Goal: Task Accomplishment & Management: Manage account settings

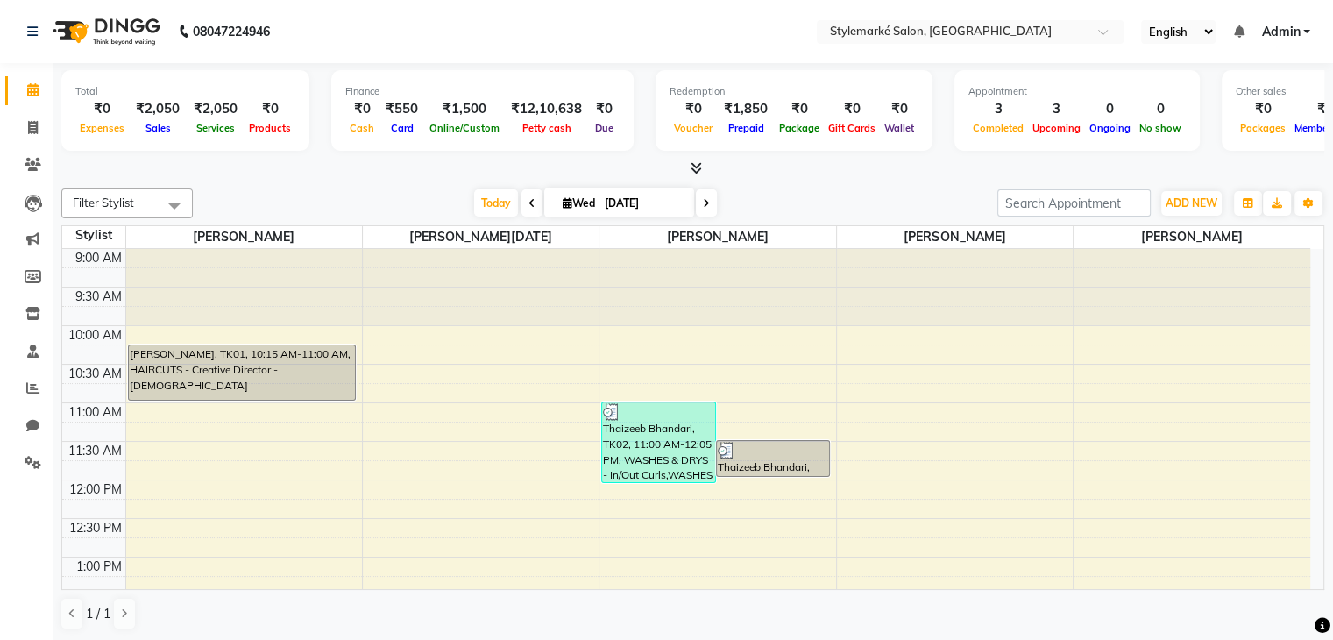
scroll to position [88, 0]
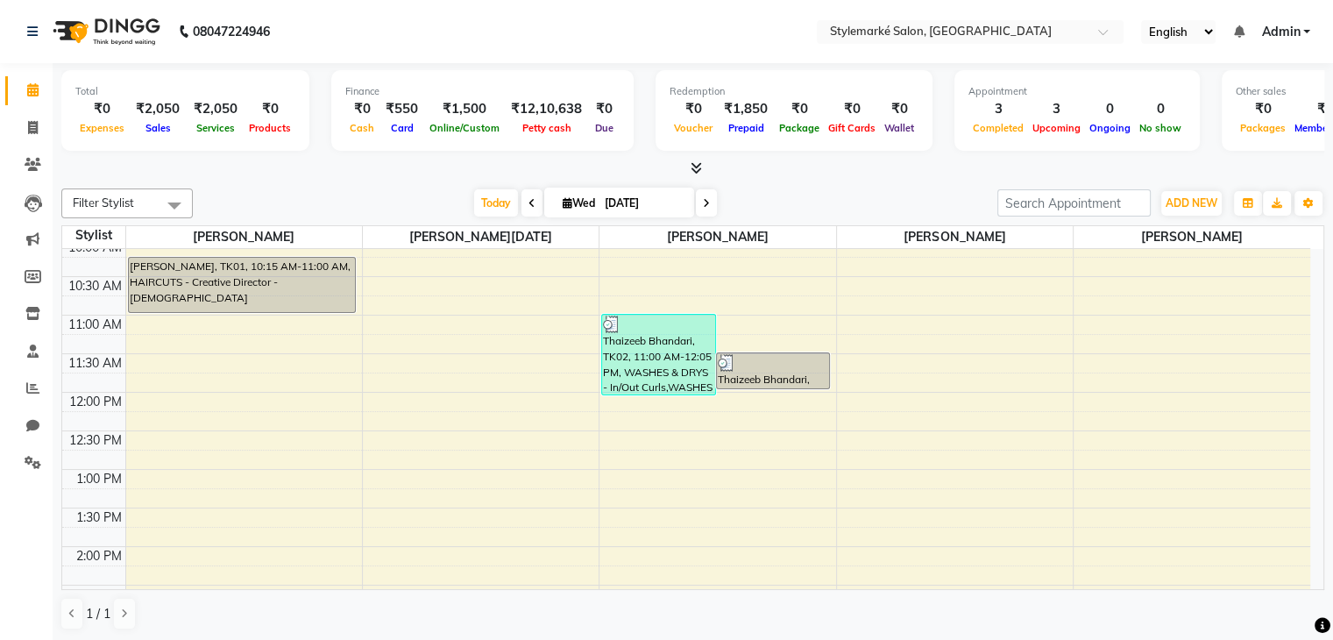
click at [564, 201] on icon at bounding box center [568, 202] width 10 height 11
select select "9"
select select "2025"
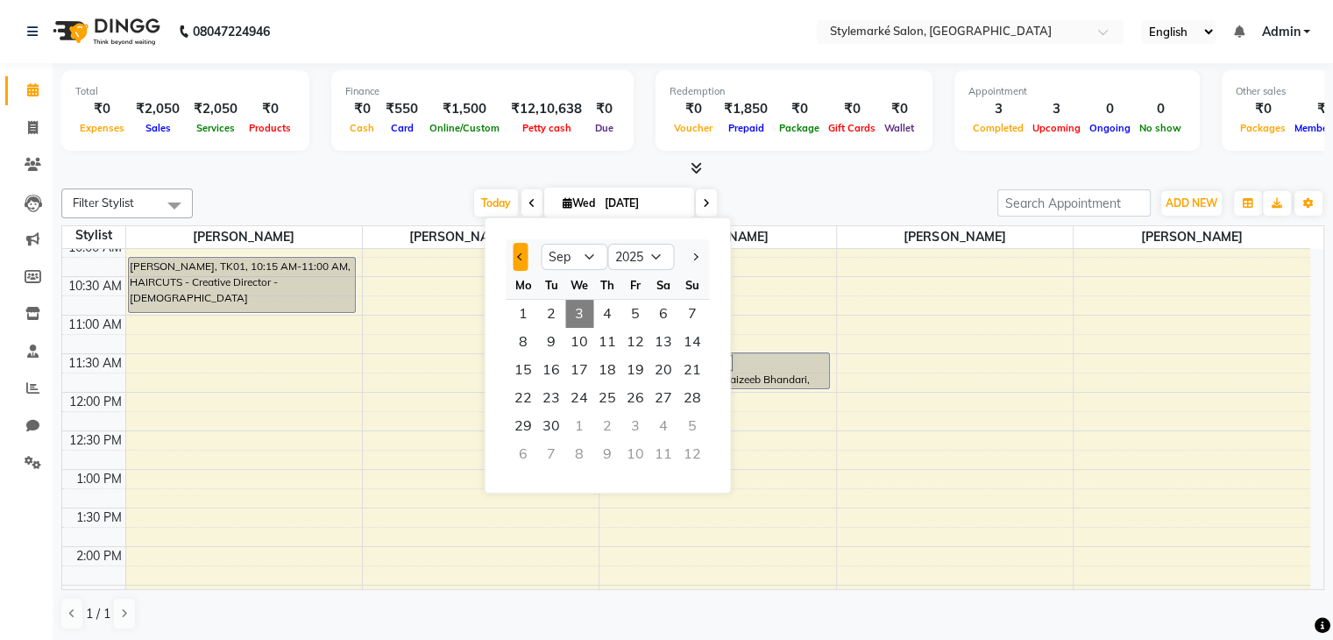
click at [522, 257] on span "Previous month" at bounding box center [520, 256] width 7 height 7
select select "8"
click at [631, 368] on span "15" at bounding box center [635, 370] width 28 height 28
type input "[DATE]"
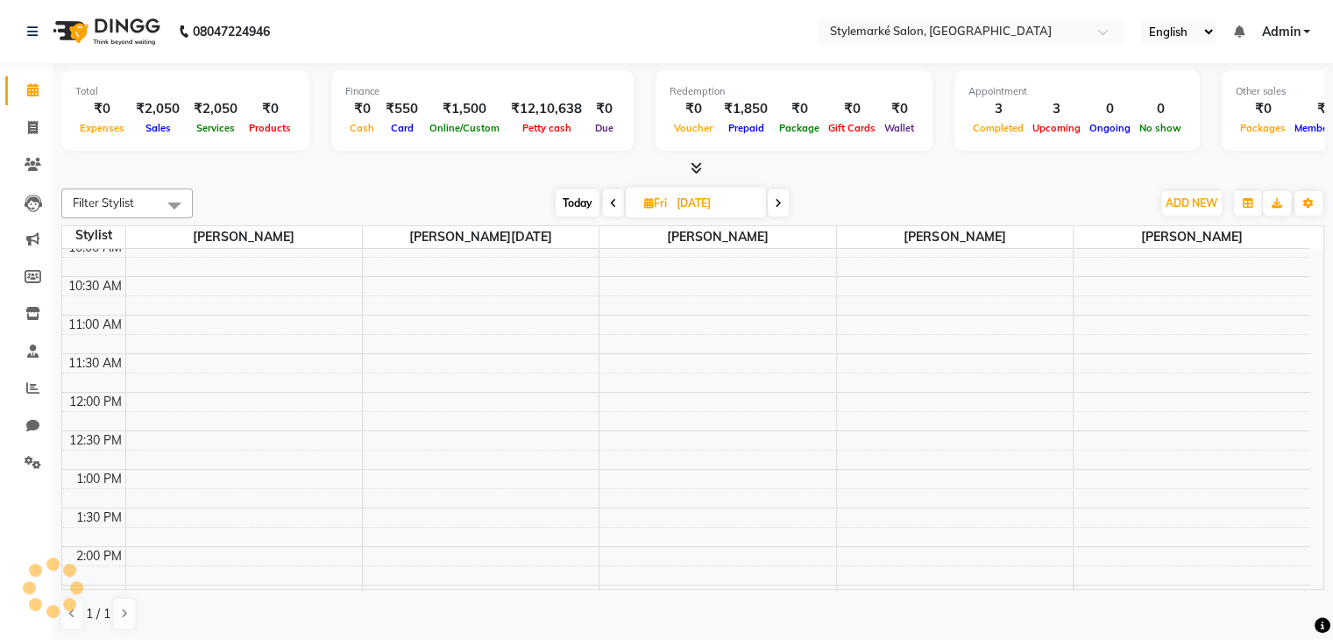
scroll to position [576, 0]
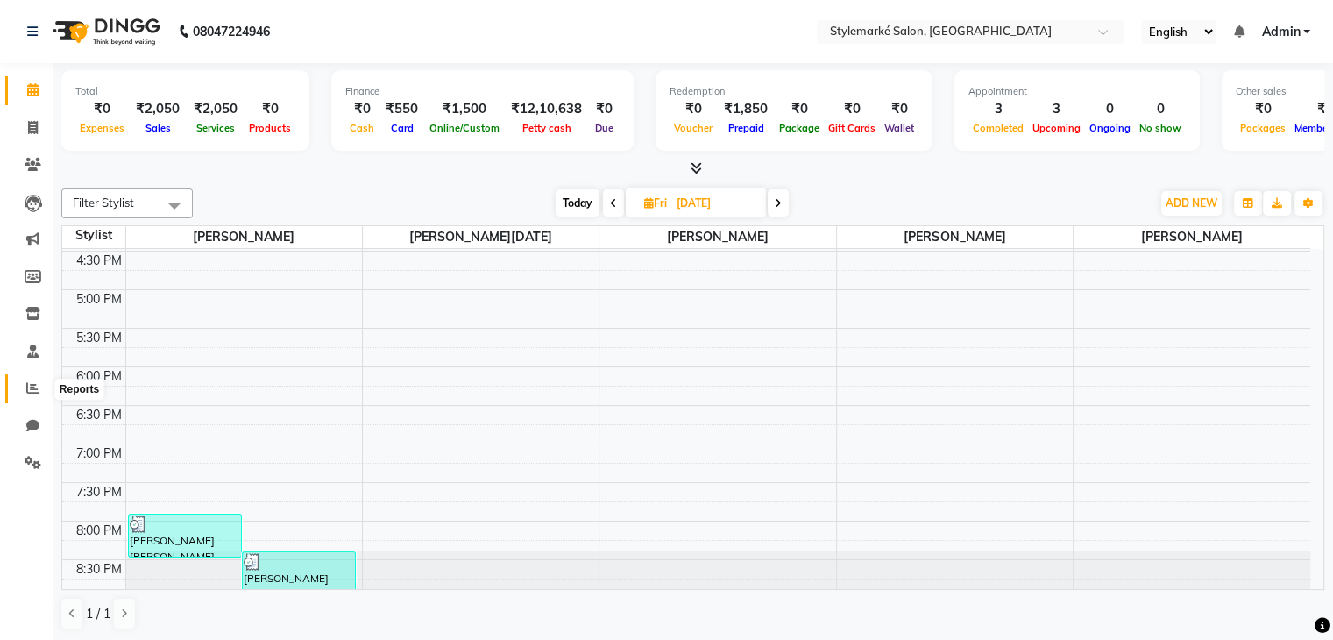
click at [28, 390] on icon at bounding box center [32, 387] width 13 height 13
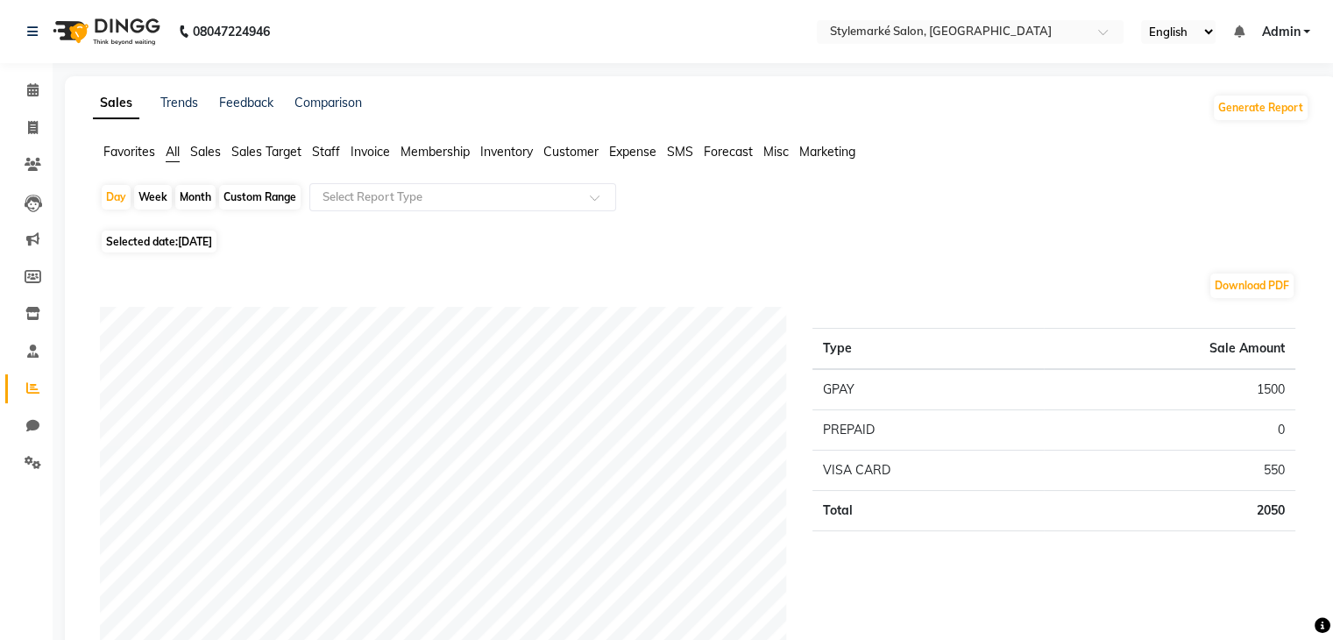
click at [202, 244] on span "[DATE]" at bounding box center [195, 241] width 34 height 13
select select "9"
select select "2025"
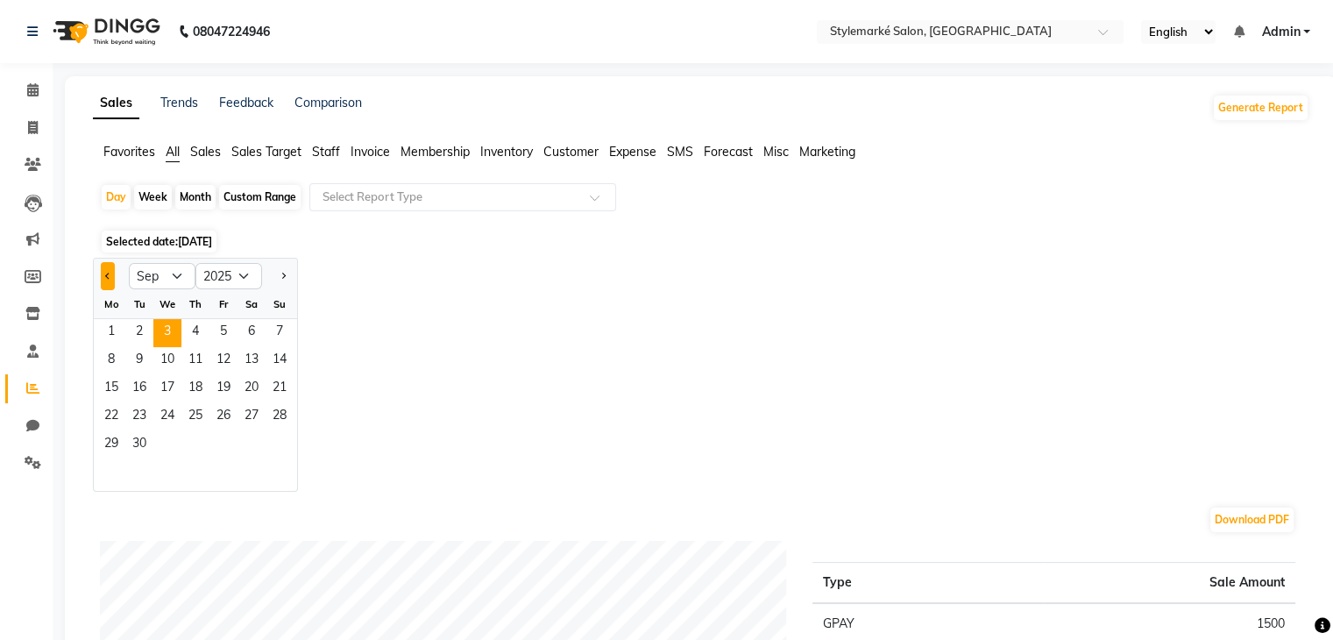
click at [104, 277] on button "Previous month" at bounding box center [108, 276] width 14 height 28
select select "8"
click at [221, 381] on span "15" at bounding box center [223, 389] width 28 height 28
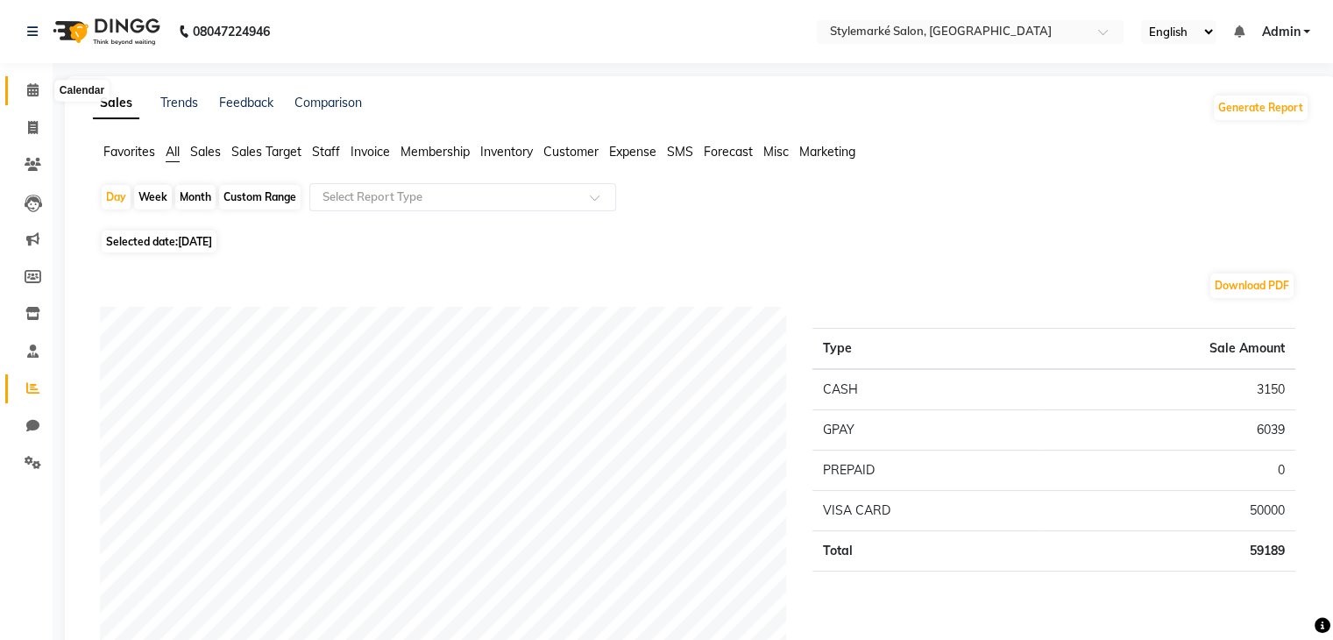
click at [29, 99] on link "Calendar" at bounding box center [26, 90] width 42 height 29
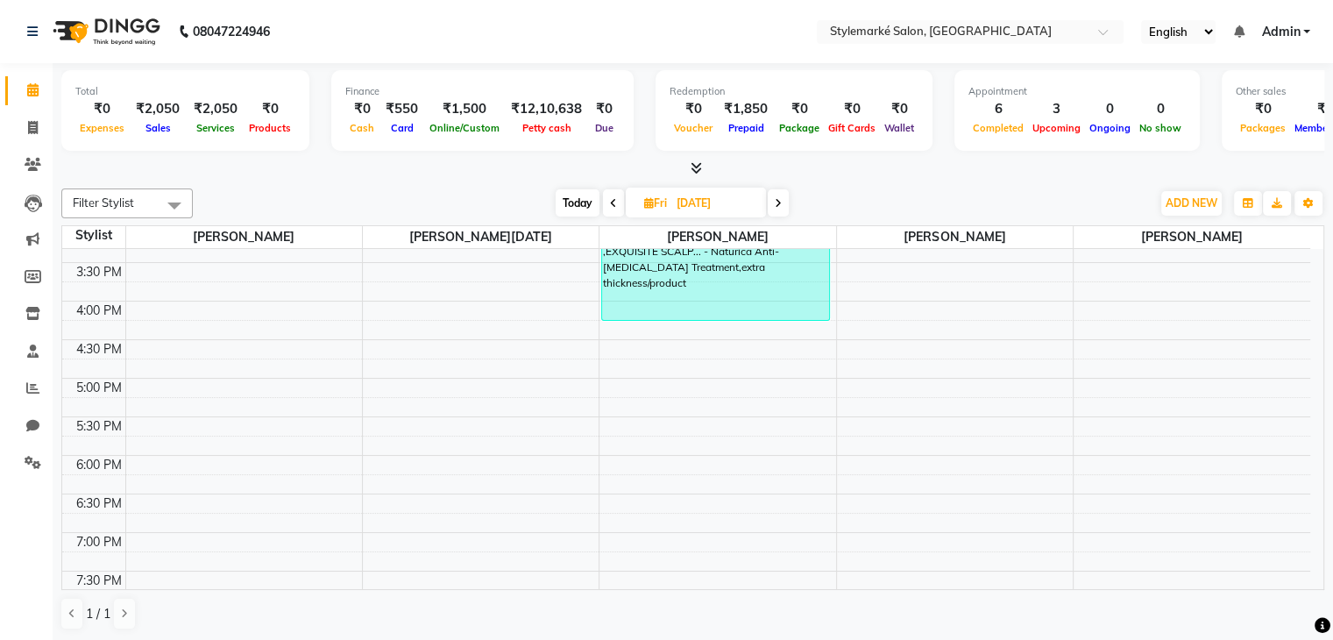
scroll to position [575, 0]
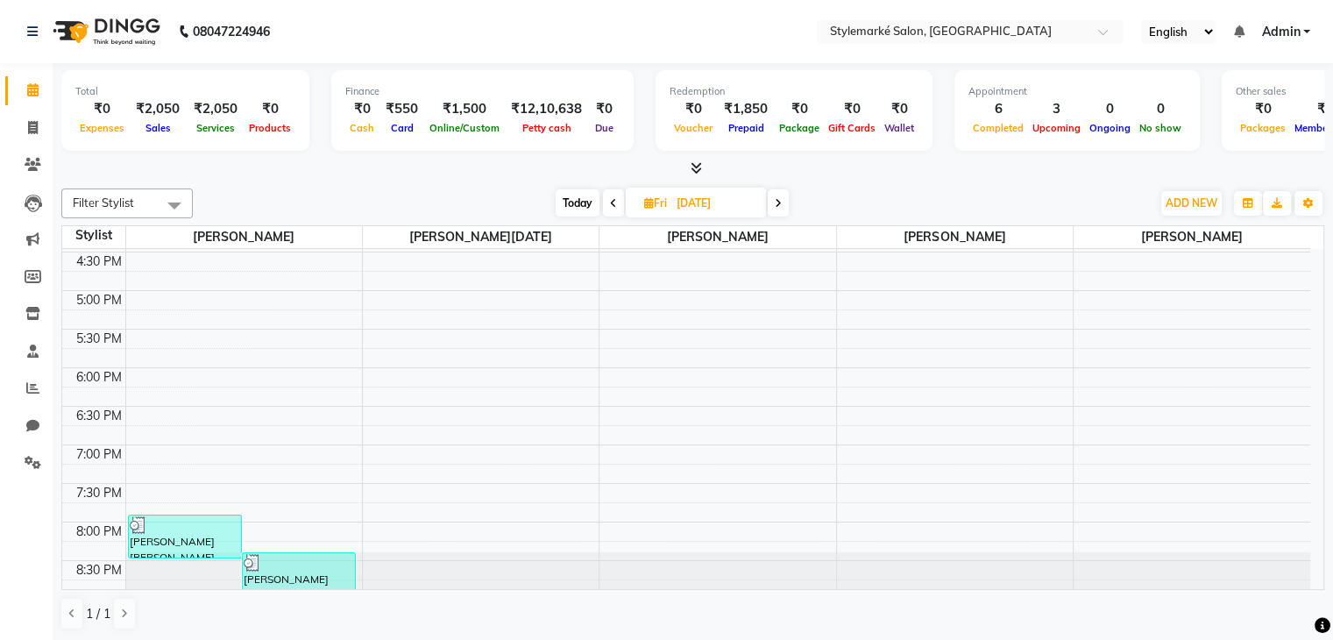
click at [587, 203] on span "Today" at bounding box center [578, 202] width 44 height 27
type input "[DATE]"
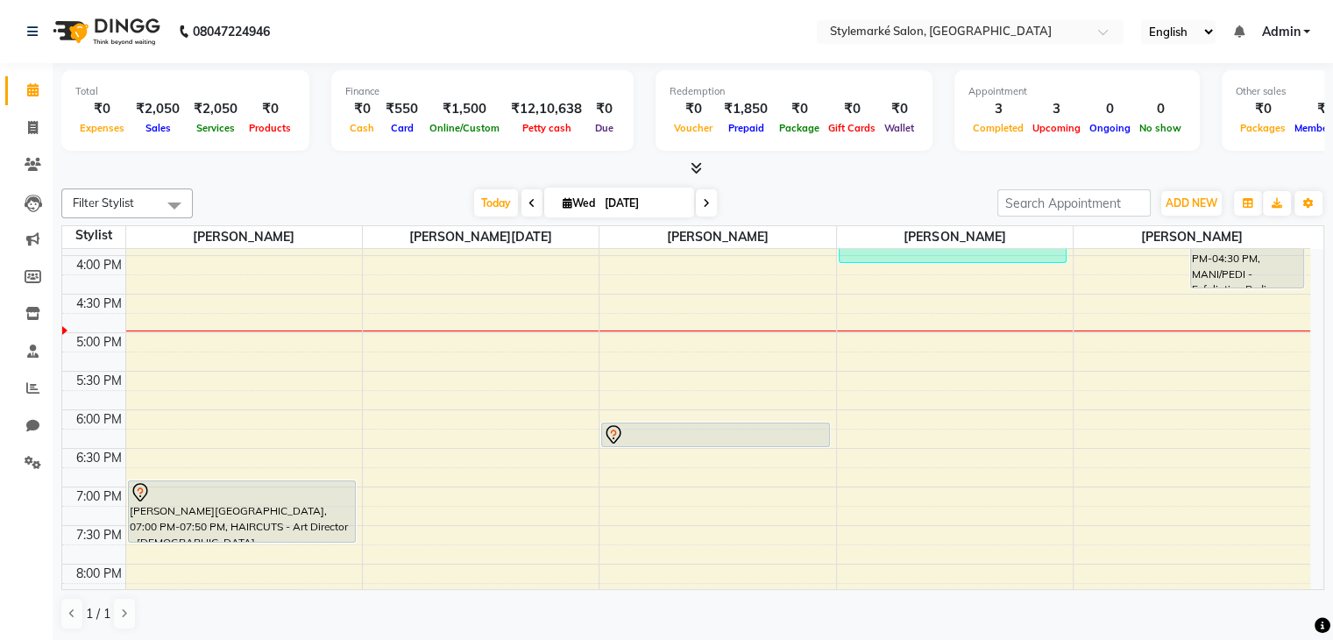
scroll to position [561, 0]
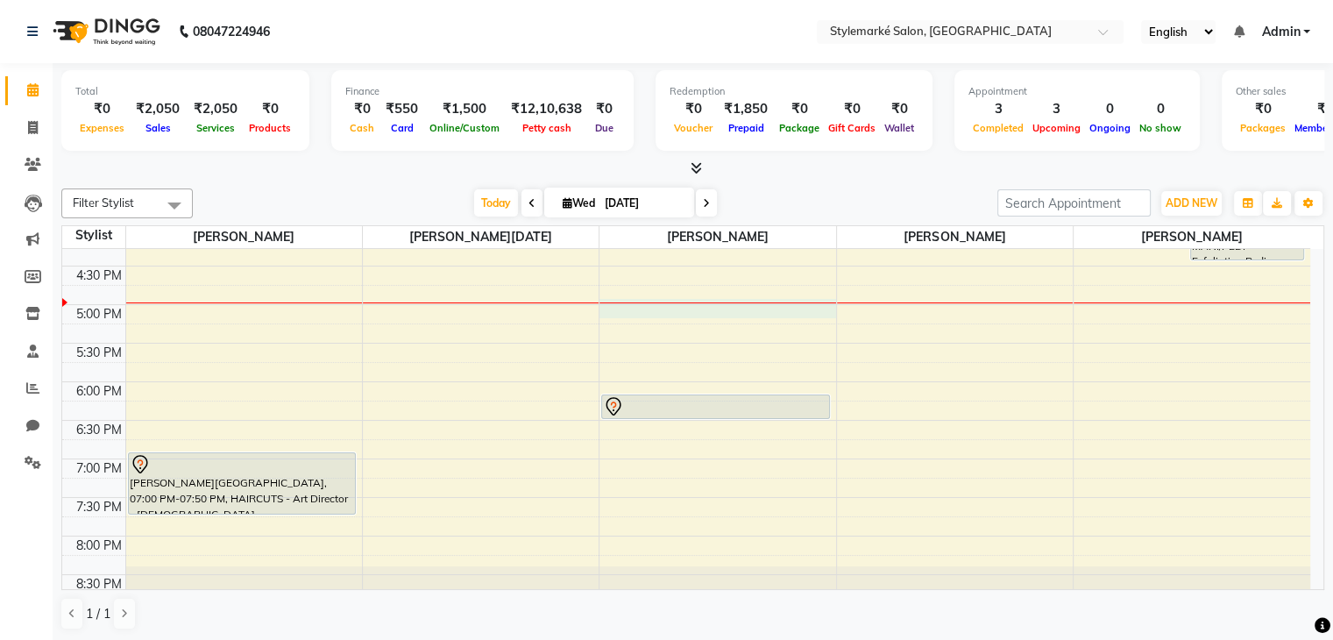
click at [630, 309] on div "9:00 AM 9:30 AM 10:00 AM 10:30 AM 11:00 AM 11:30 AM 12:00 PM 12:30 PM 1:00 PM 1…" at bounding box center [686, 150] width 1248 height 925
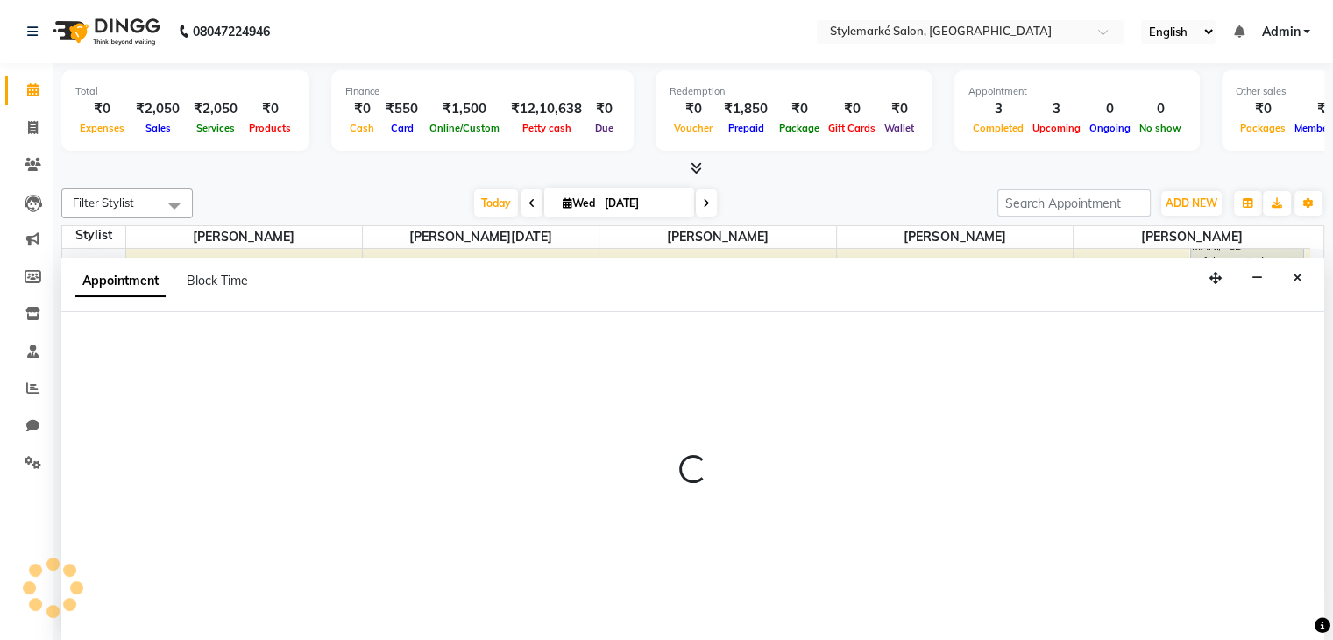
scroll to position [1, 0]
select select "71241"
select select "1020"
select select "tentative"
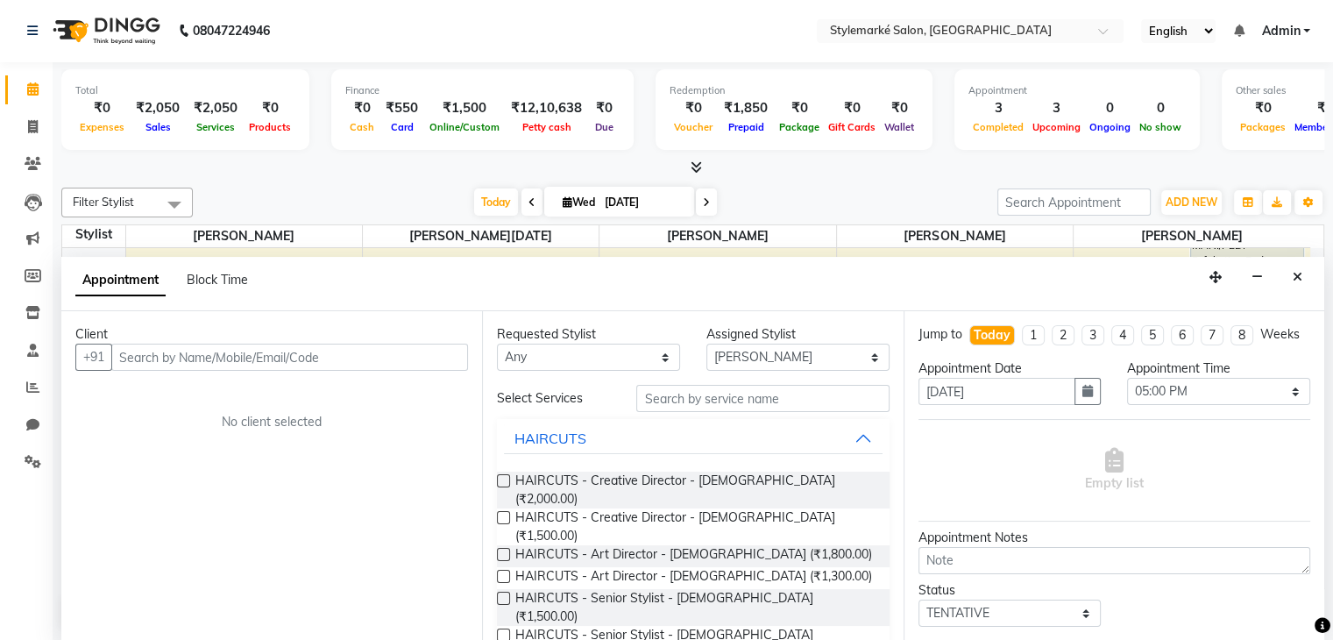
click at [630, 311] on div "Requested Stylist Any Ganesh Mariya ⁠Mansi Dhanu ⁠Nisha Patel Salman Salmani Sh…" at bounding box center [692, 476] width 421 height 330
click at [195, 360] on input "text" at bounding box center [289, 357] width 357 height 27
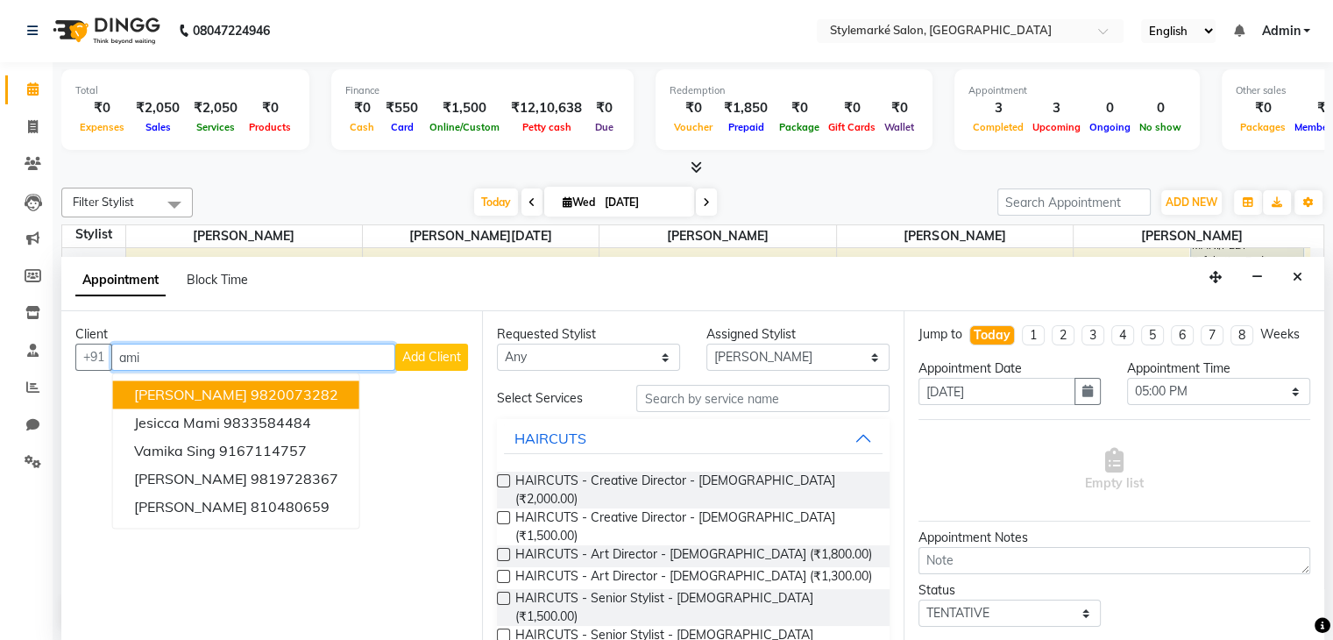
click at [194, 392] on span "Ami Parekh" at bounding box center [190, 396] width 113 height 18
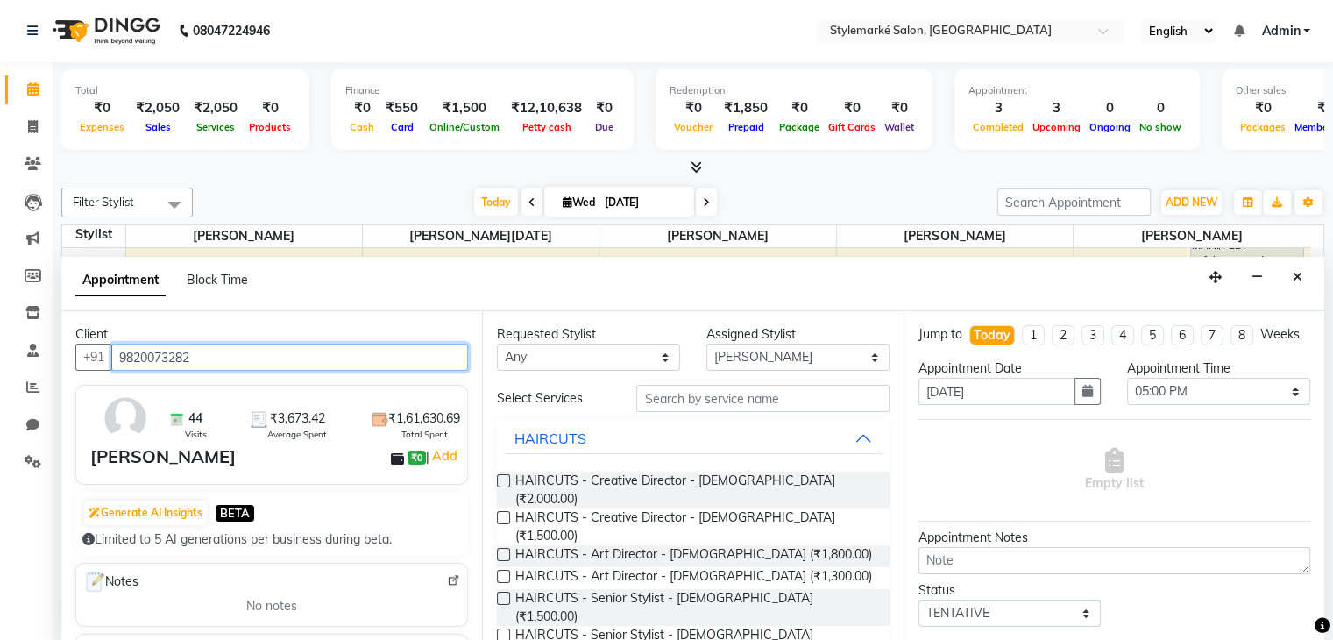
type input "9820073282"
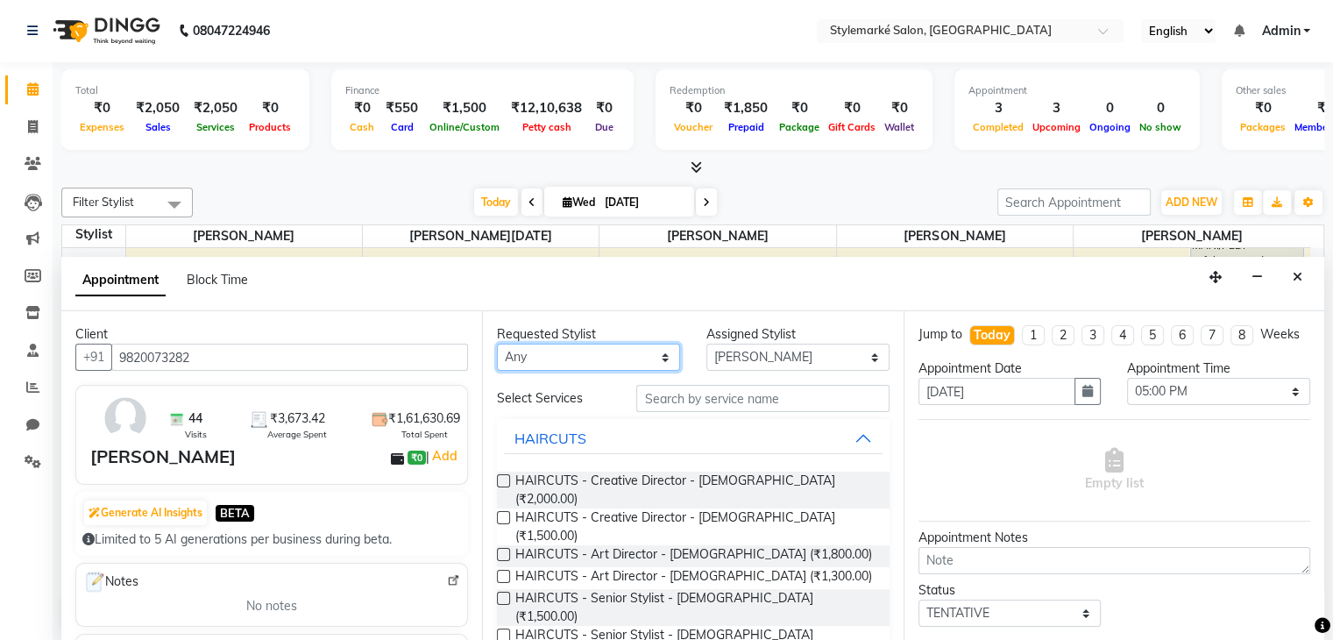
click at [559, 361] on select "Any Ganesh Mariya ⁠Mansi Dhanu ⁠Nisha Patel Salman Salmani Shafique Salmani" at bounding box center [588, 357] width 183 height 27
select select "71241"
click at [497, 344] on select "Any Ganesh Mariya ⁠Mansi Dhanu ⁠Nisha Patel Salman Salmani Shafique Salmani" at bounding box center [588, 357] width 183 height 27
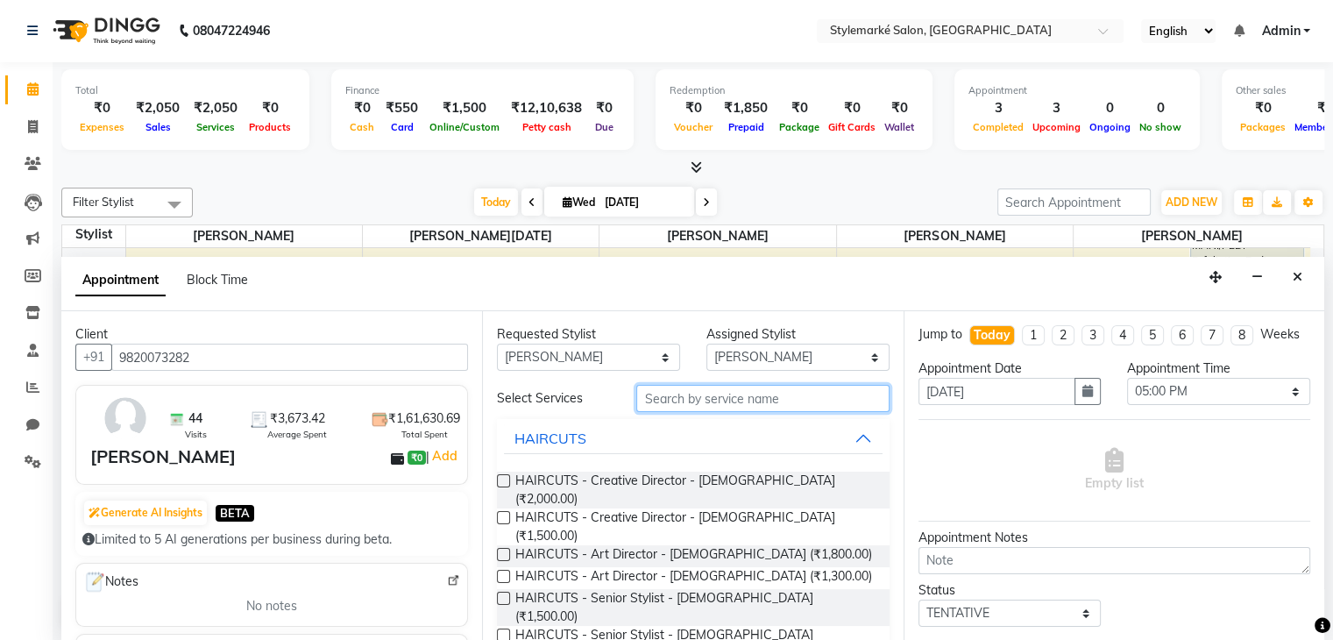
click at [639, 398] on input "text" at bounding box center [762, 398] width 252 height 27
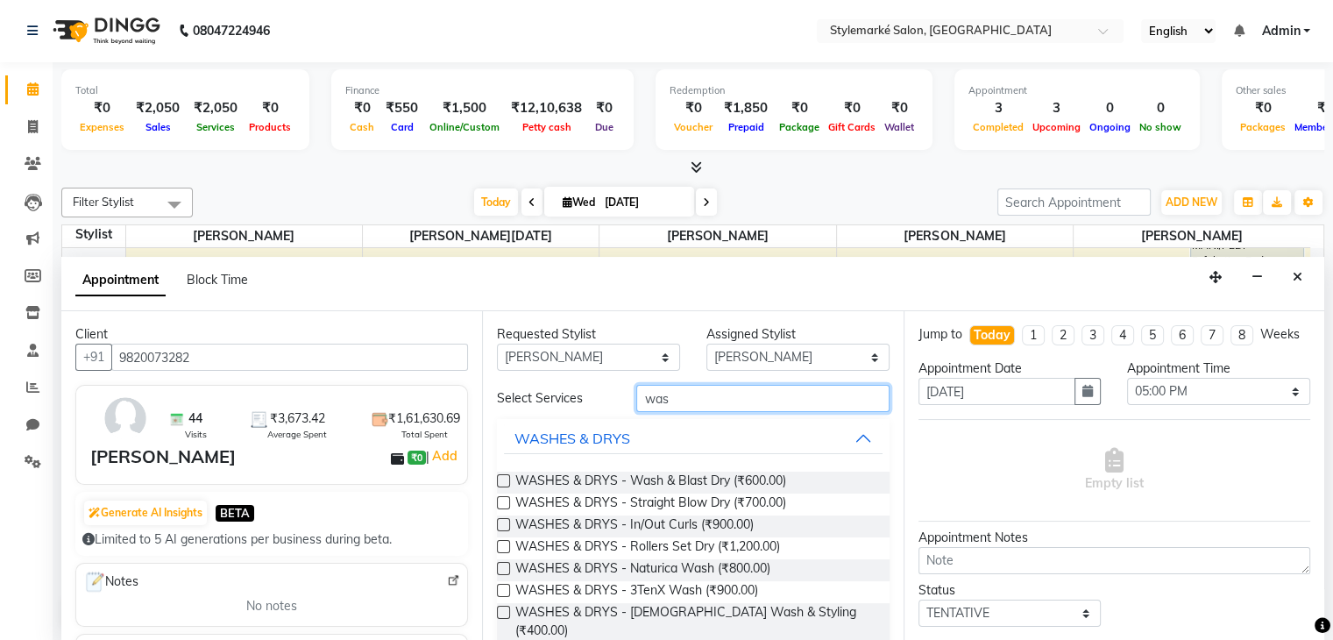
type input "was"
click at [505, 499] on label at bounding box center [503, 502] width 13 height 13
click at [505, 499] on input "checkbox" at bounding box center [502, 504] width 11 height 11
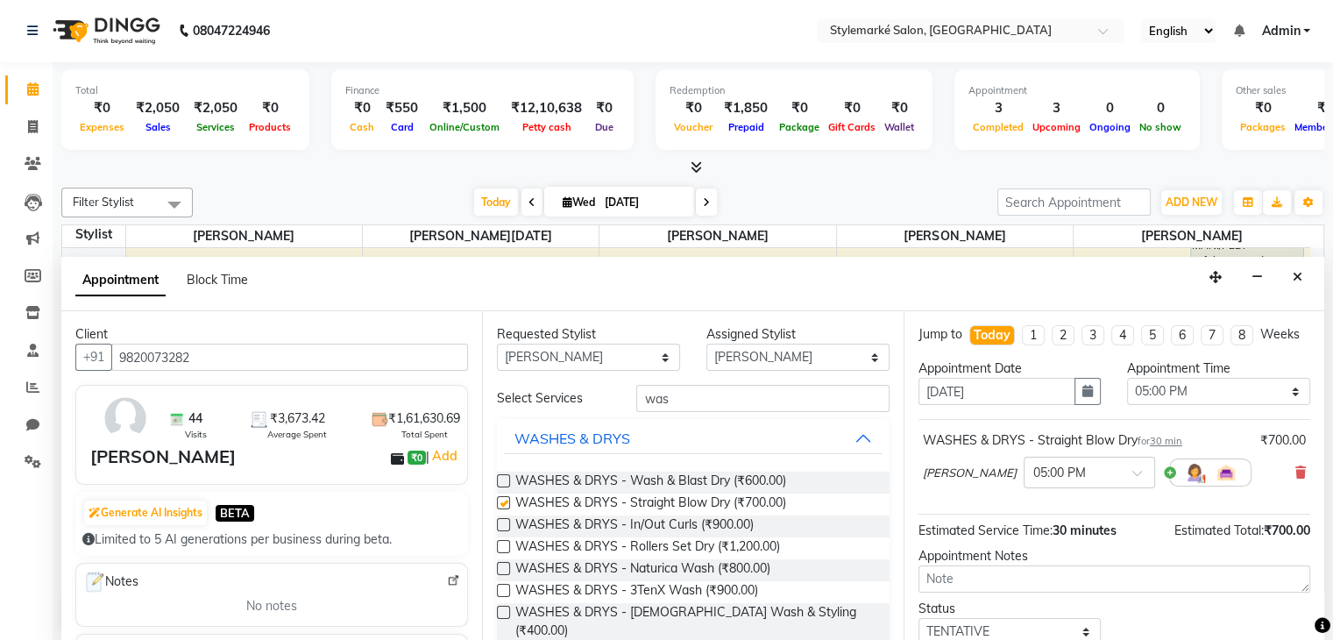
checkbox input "false"
click at [668, 394] on input "was" at bounding box center [762, 398] width 252 height 27
type input "w"
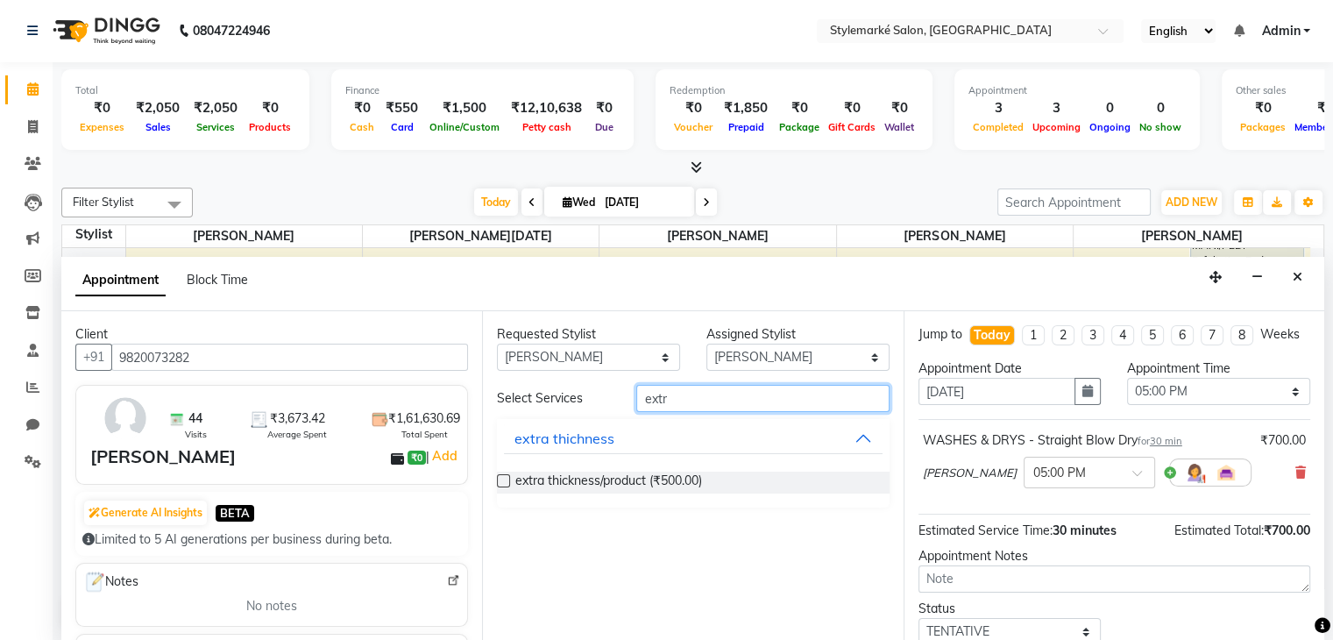
type input "extr"
click at [500, 481] on label at bounding box center [503, 480] width 13 height 13
click at [500, 481] on input "checkbox" at bounding box center [502, 482] width 11 height 11
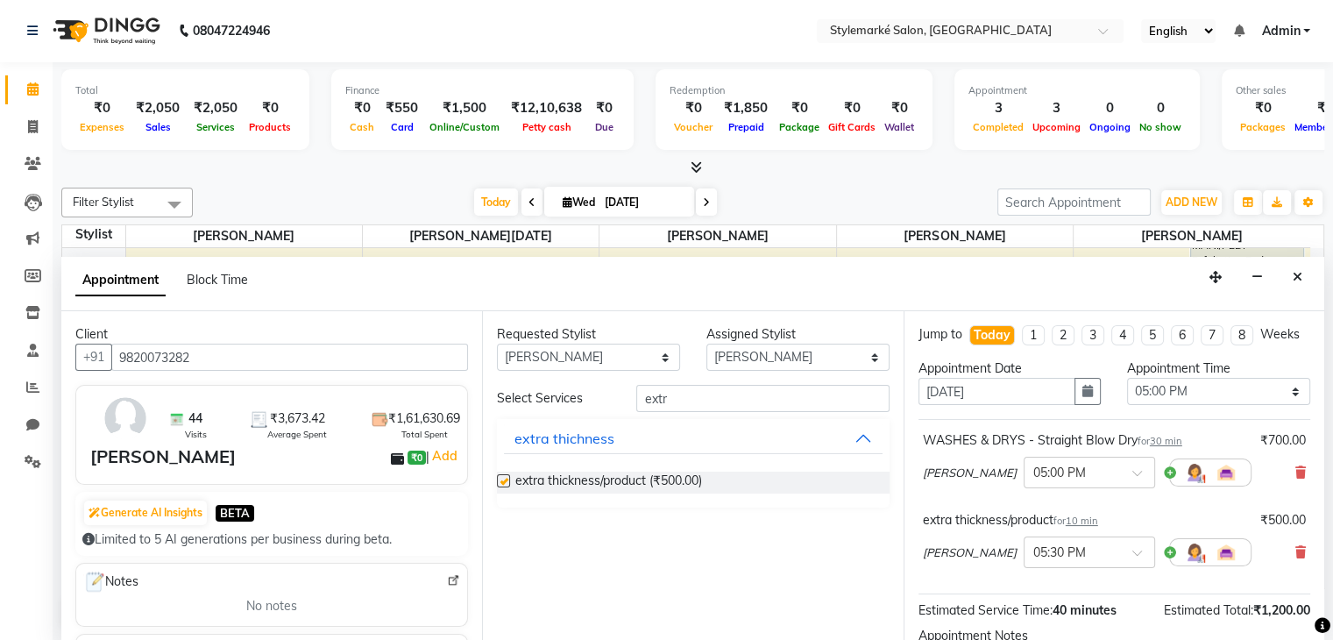
checkbox input "false"
click at [588, 360] on select "Any Ganesh Mariya ⁠Mansi Dhanu ⁠Nisha Patel Salman Salmani Shafique Salmani" at bounding box center [588, 357] width 183 height 27
select select "71243"
click at [497, 344] on select "Any Ganesh Mariya ⁠Mansi Dhanu ⁠Nisha Patel Salman Salmani Shafique Salmani" at bounding box center [588, 357] width 183 height 27
select select "71243"
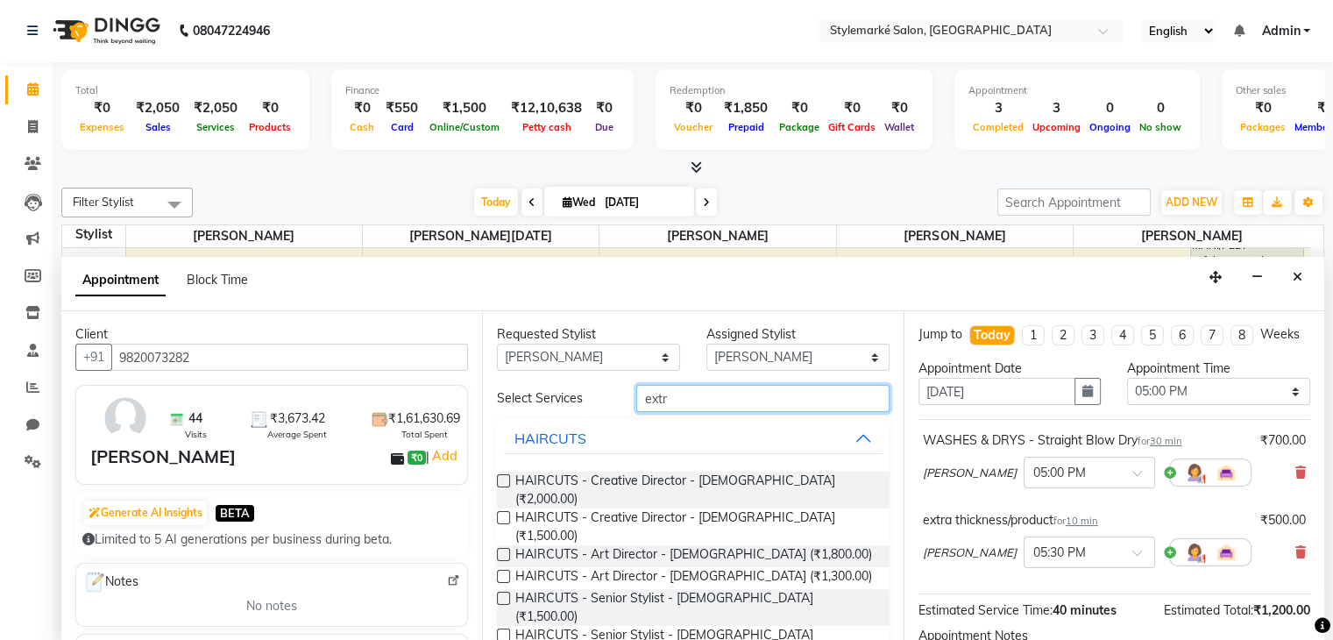
click at [668, 392] on input "extr" at bounding box center [762, 398] width 252 height 27
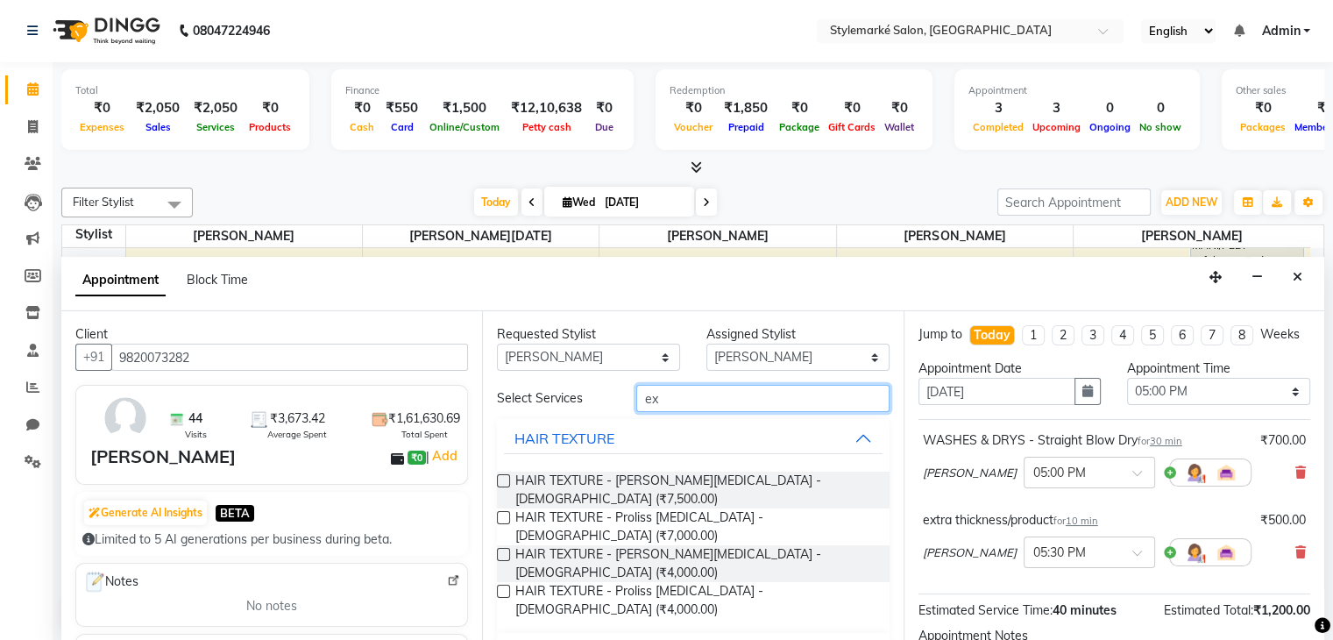
type input "e"
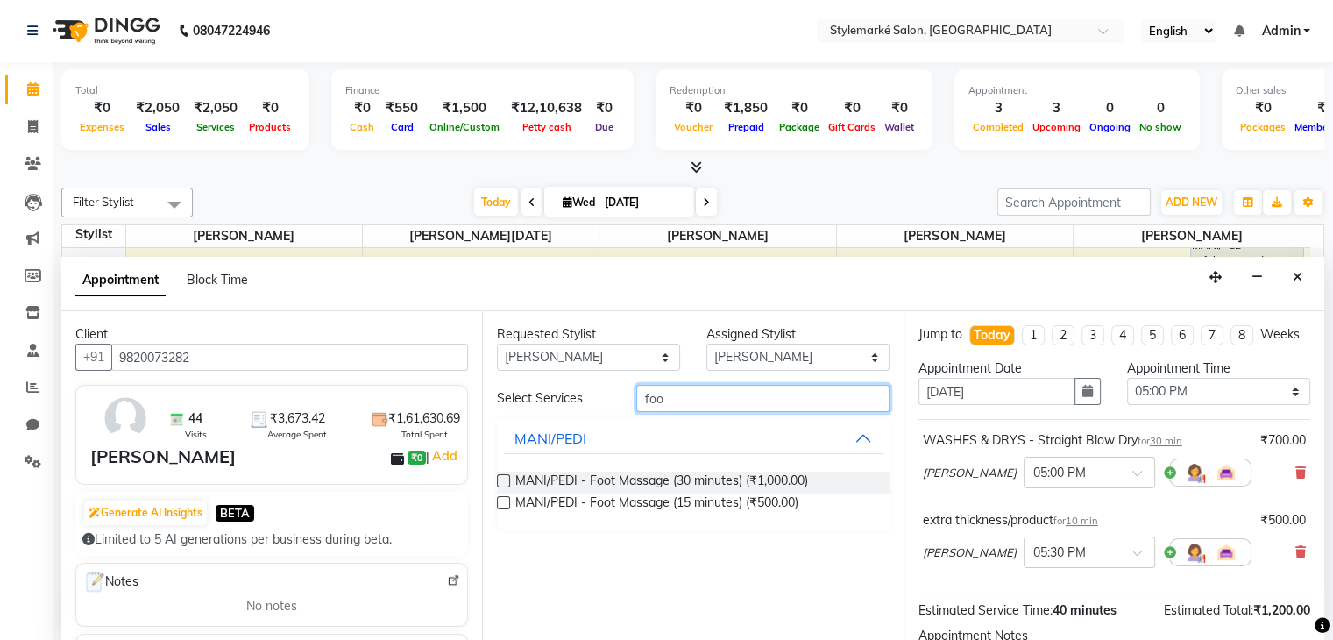
type input "foo"
click at [501, 476] on label at bounding box center [503, 480] width 13 height 13
click at [501, 477] on input "checkbox" at bounding box center [502, 482] width 11 height 11
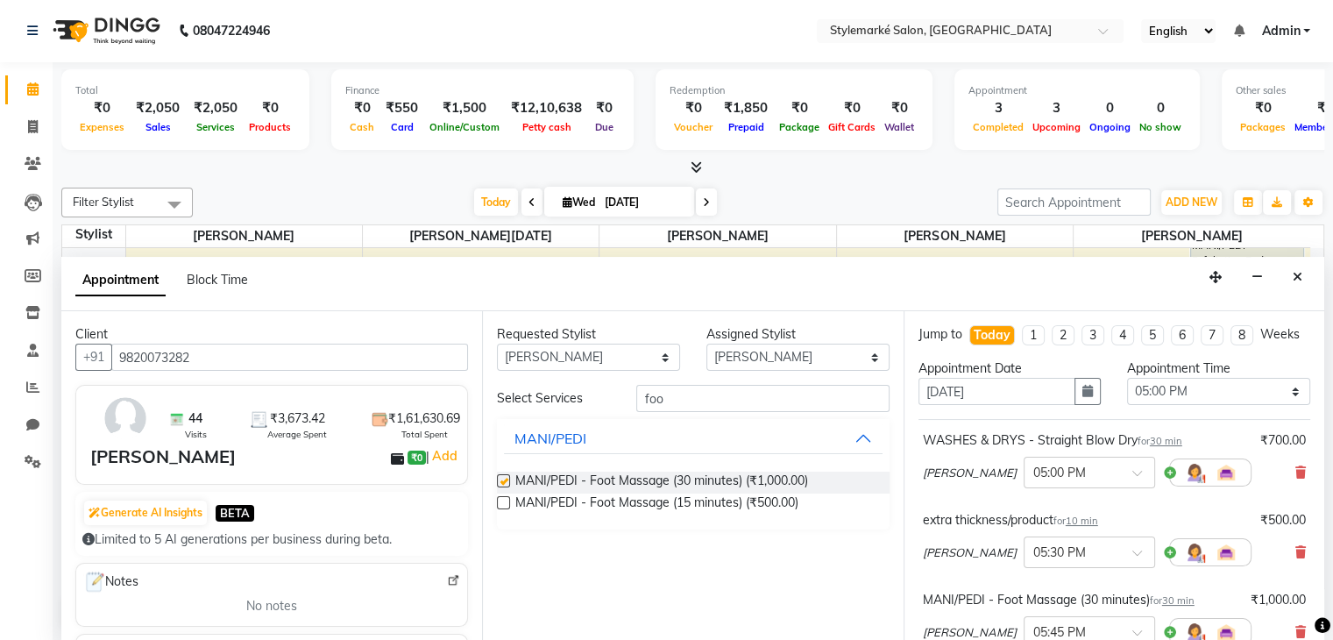
checkbox input "false"
click at [1317, 635] on span at bounding box center [1323, 625] width 16 height 20
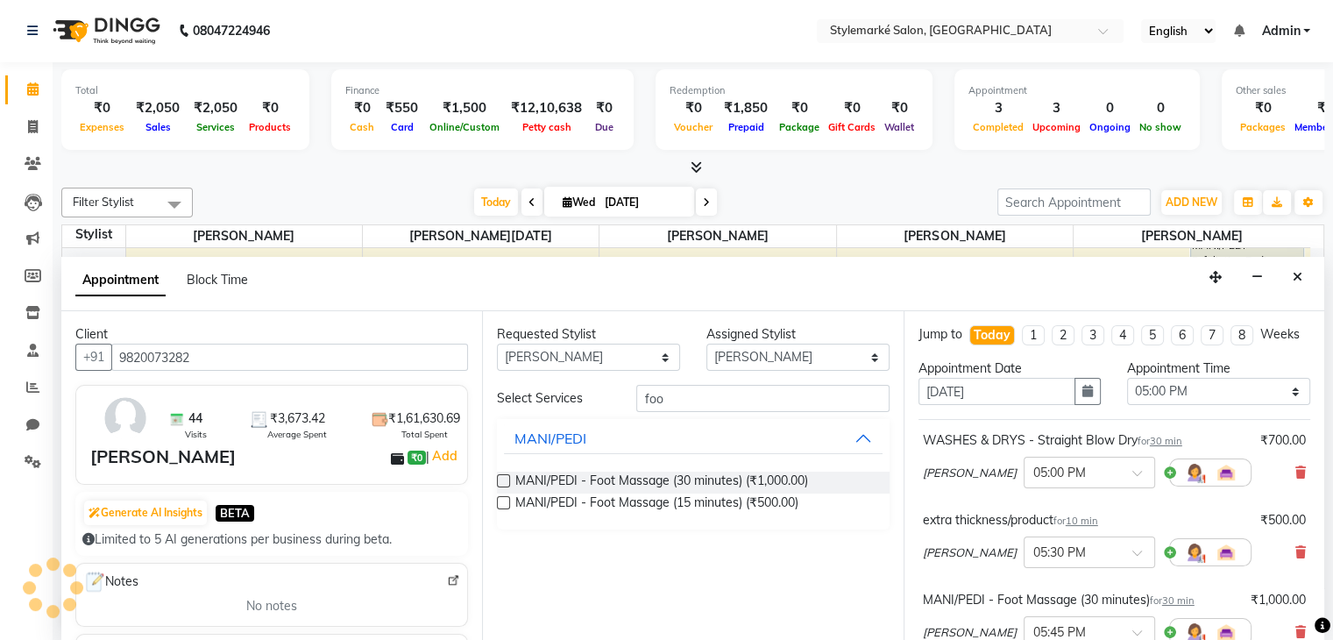
click at [1317, 635] on span at bounding box center [1323, 625] width 16 height 20
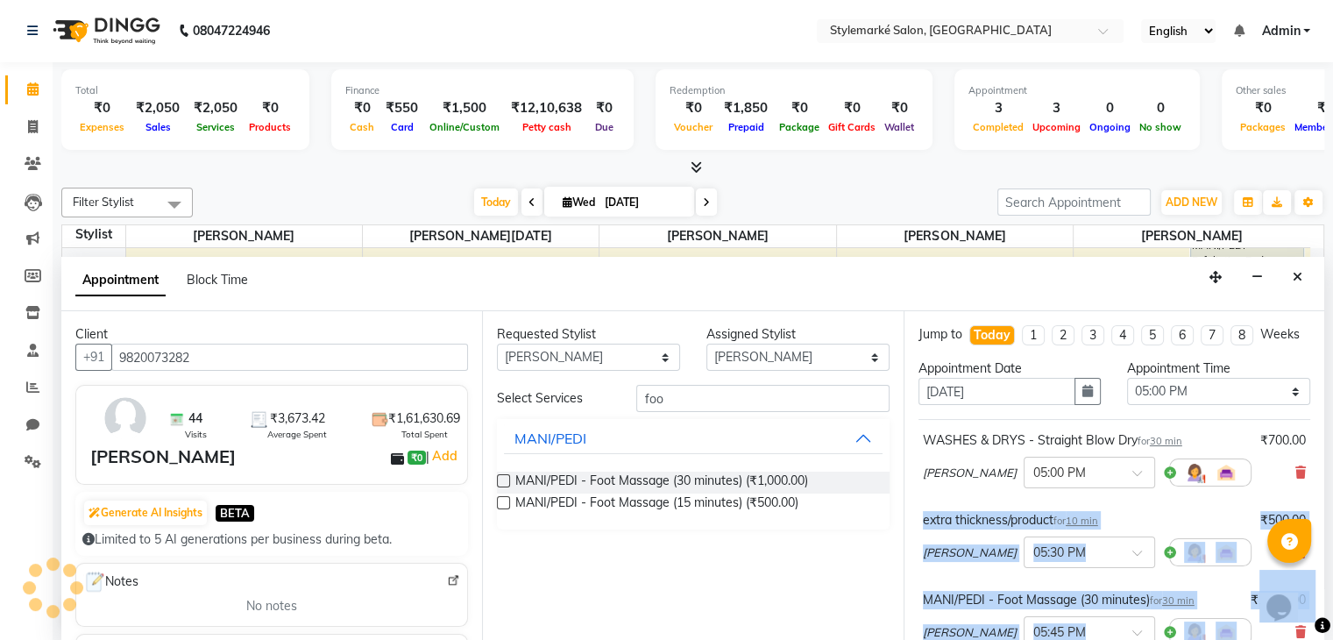
drag, startPoint x: 1317, startPoint y: 635, endPoint x: 1308, endPoint y: 503, distance: 131.8
click at [1308, 503] on body "08047224946 Select Location × Stylemarké Salon, Altamount Road English ENGLISH …" at bounding box center [666, 319] width 1333 height 640
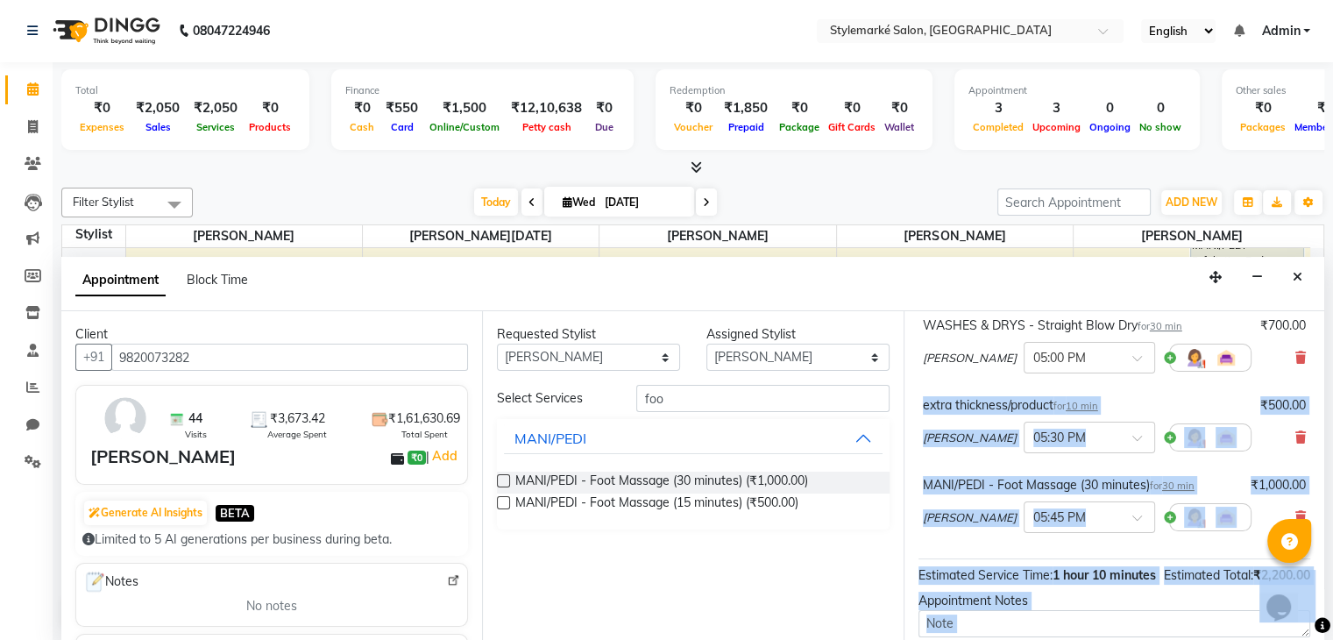
scroll to position [309, 0]
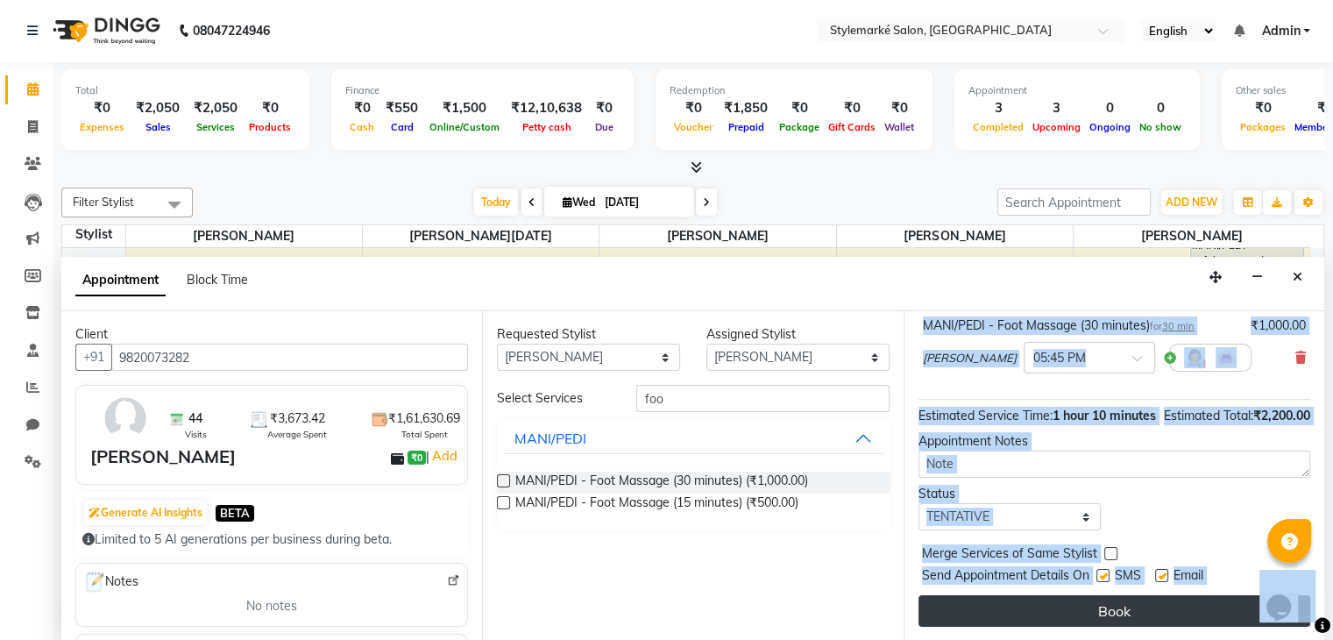
click at [1198, 605] on button "Book" at bounding box center [1115, 611] width 392 height 32
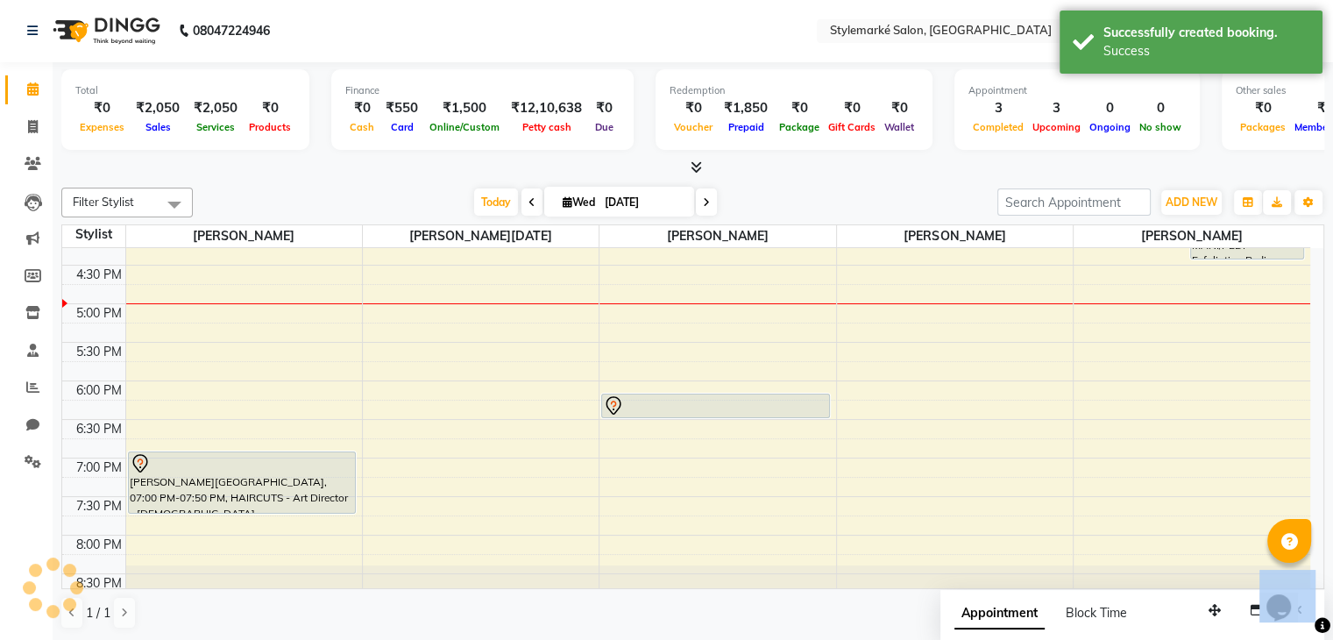
scroll to position [0, 0]
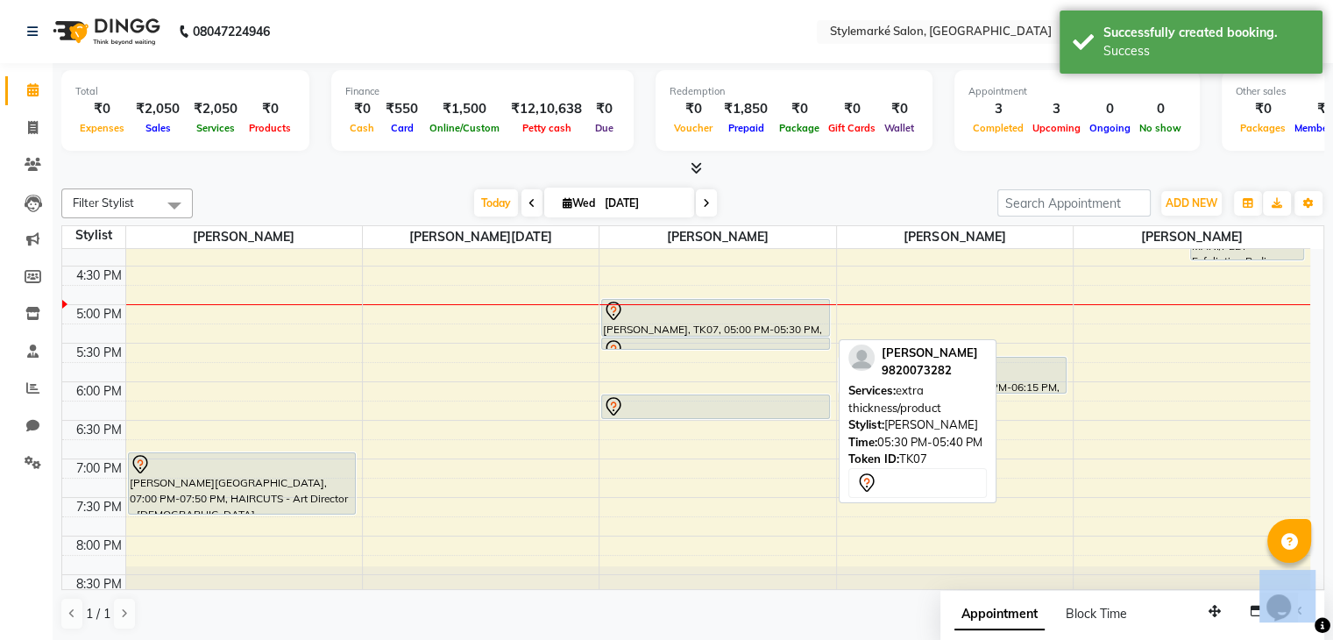
click at [783, 340] on div at bounding box center [715, 349] width 225 height 21
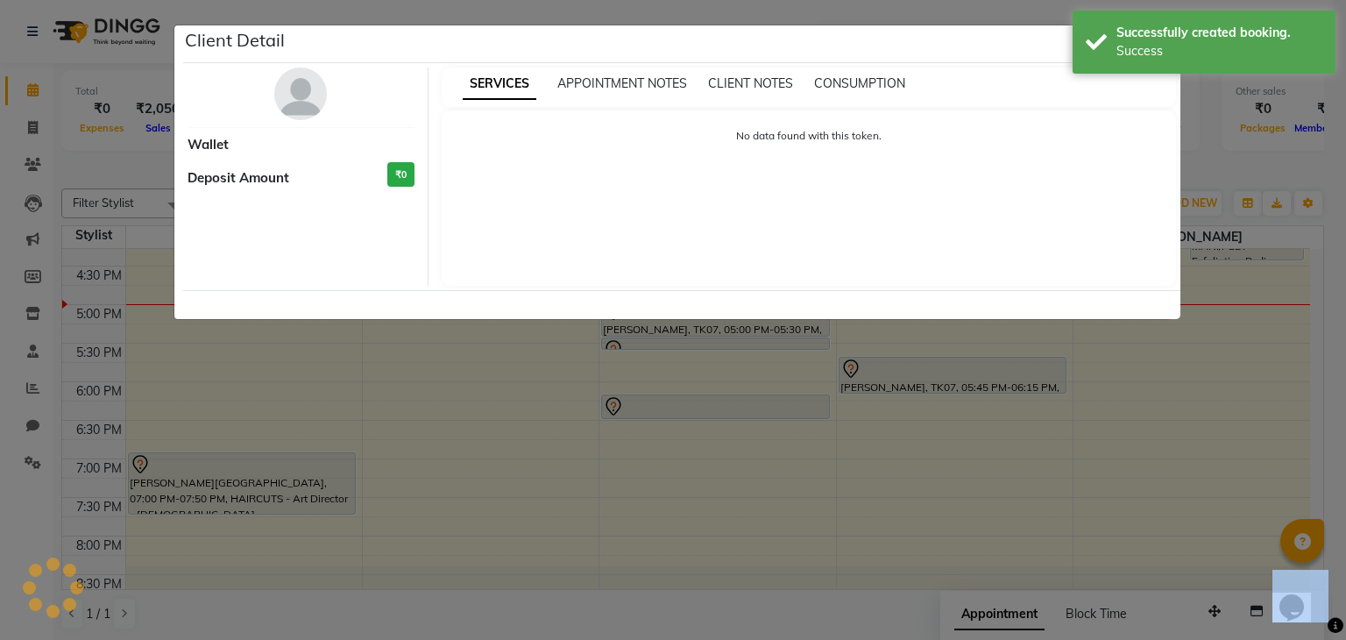
select select "7"
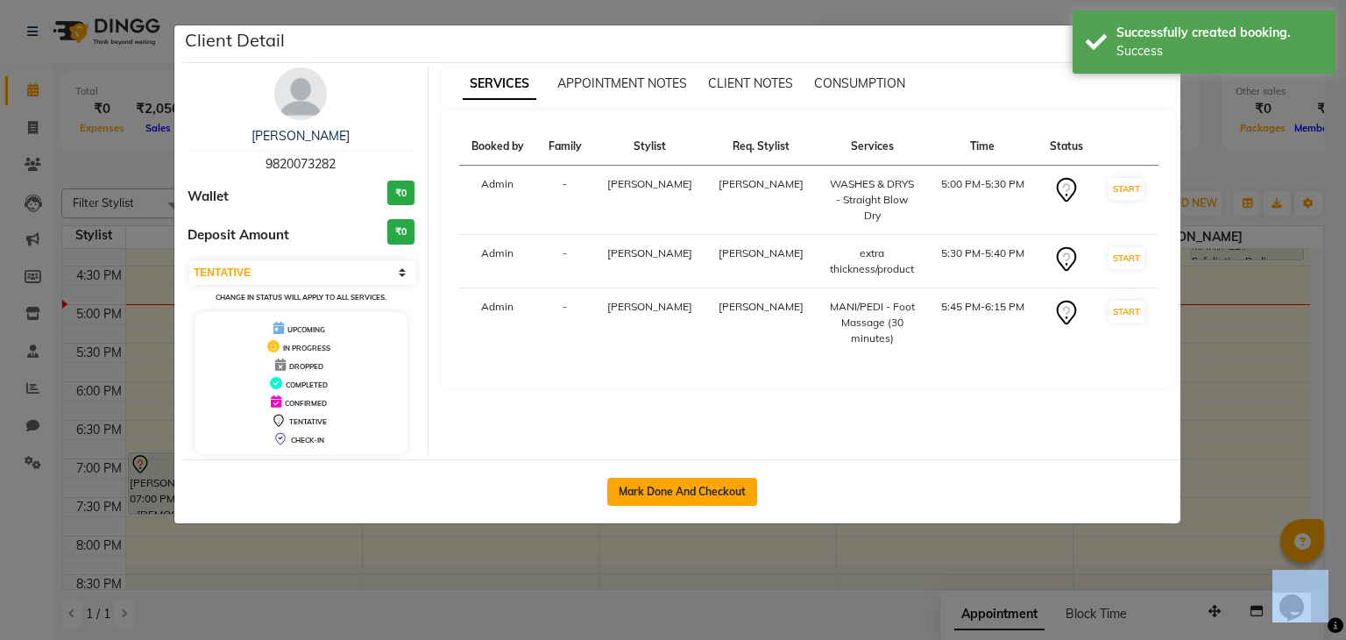
click at [726, 478] on button "Mark Done And Checkout" at bounding box center [682, 492] width 150 height 28
select select "7909"
select select "service"
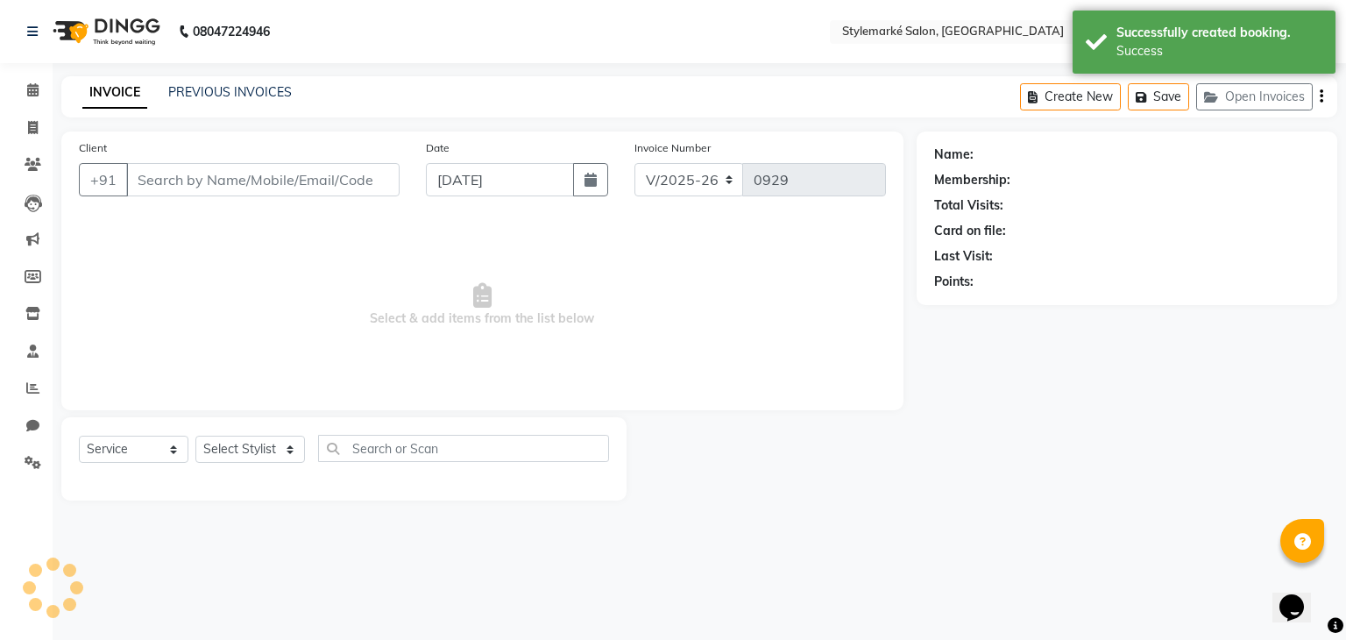
type input "9820073282"
select select "71243"
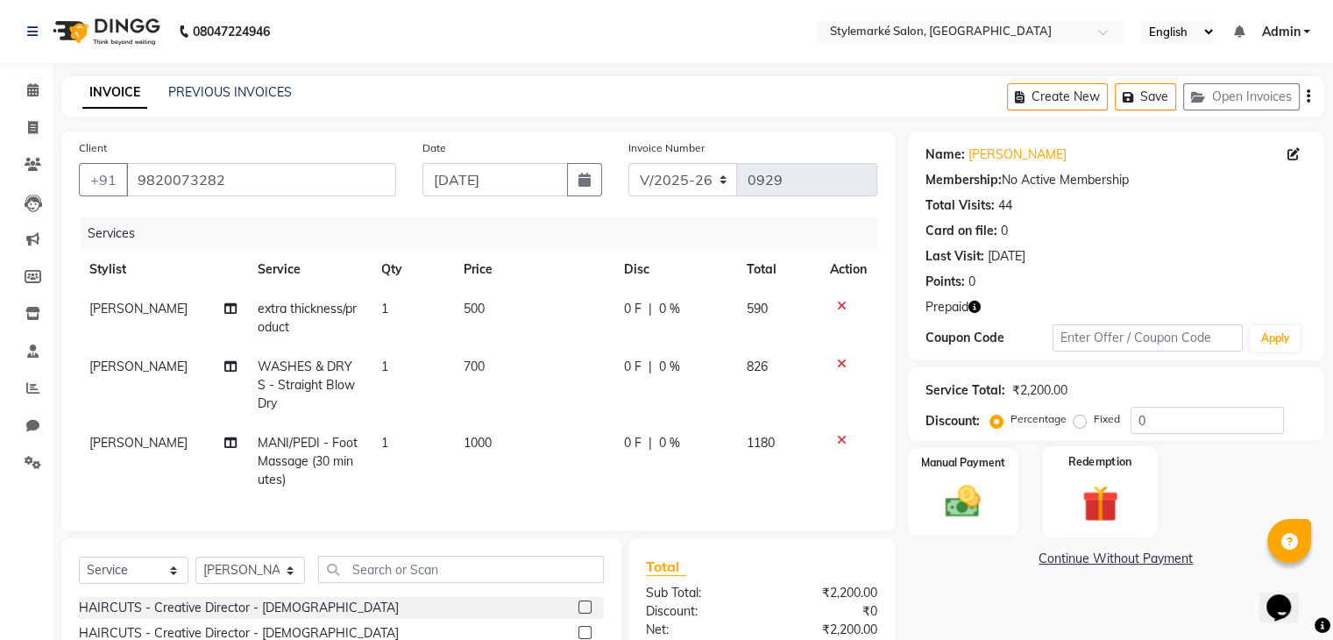
click at [1115, 476] on div "Redemption" at bounding box center [1099, 491] width 115 height 90
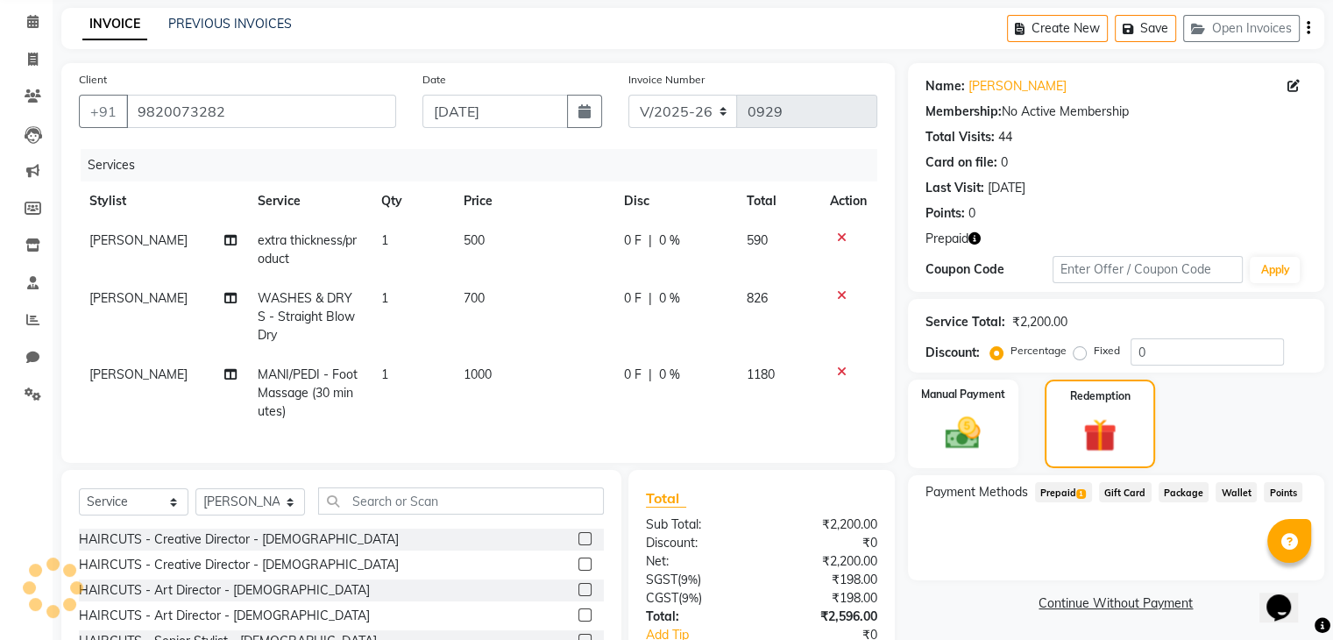
scroll to position [197, 0]
